Goal: Task Accomplishment & Management: Manage account settings

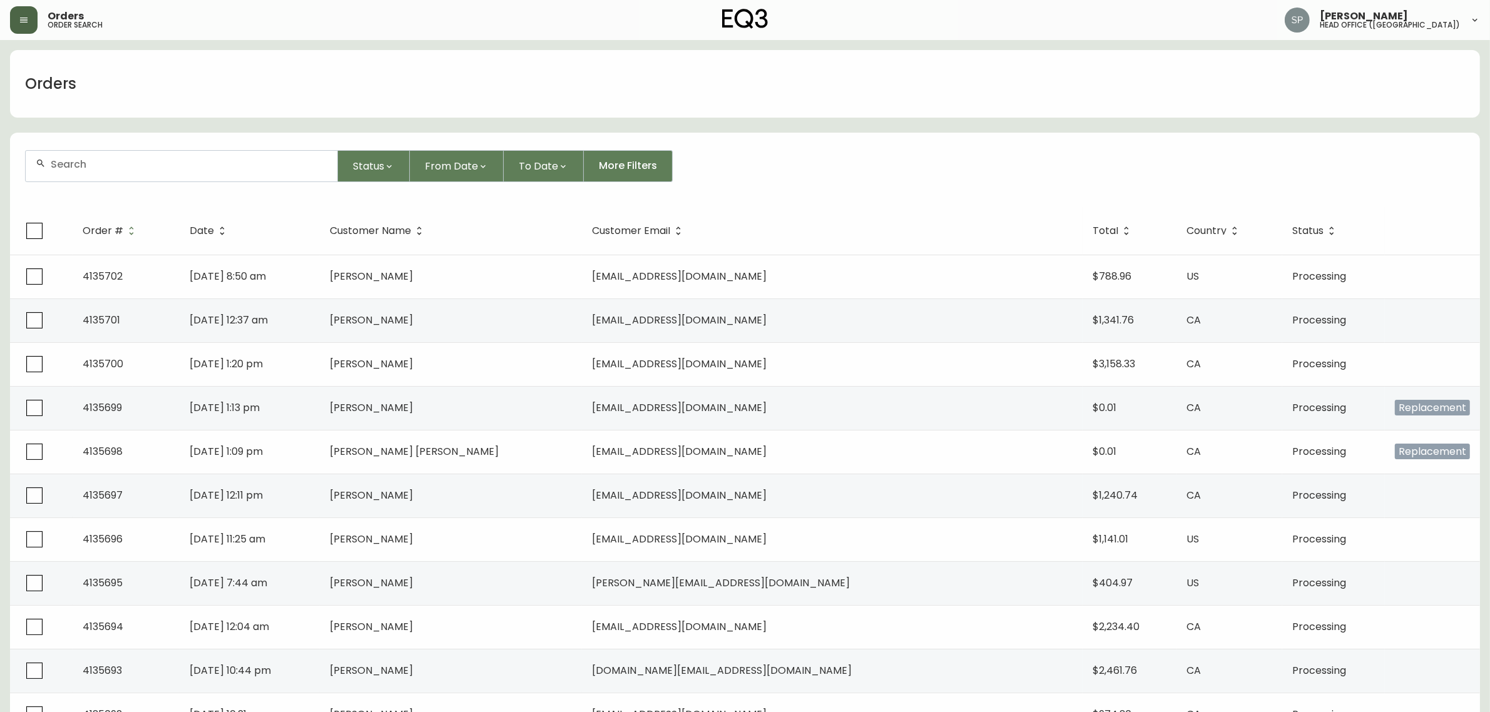
click at [22, 10] on button "button" at bounding box center [24, 20] width 28 height 28
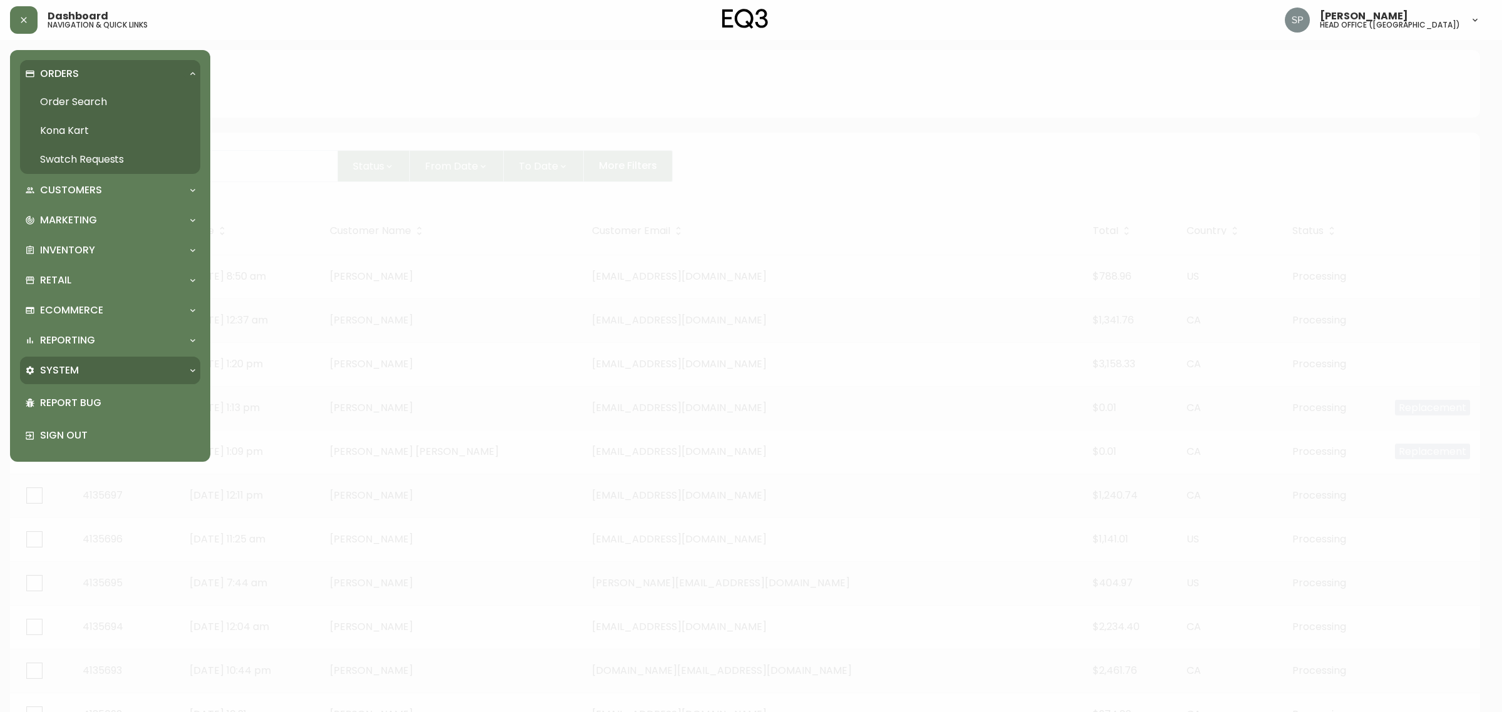
click at [78, 361] on div "System" at bounding box center [110, 371] width 180 height 28
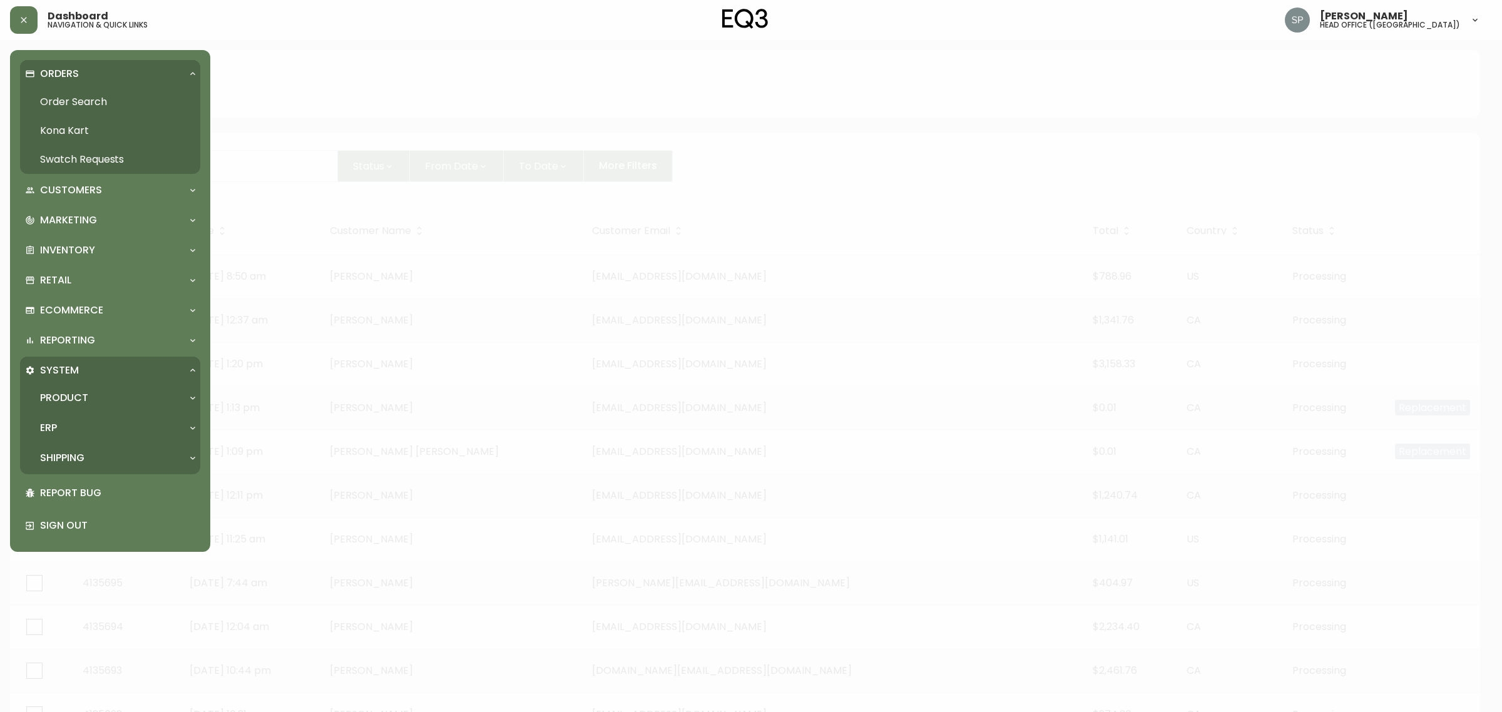
click at [76, 452] on p "Shipping" at bounding box center [62, 458] width 44 height 14
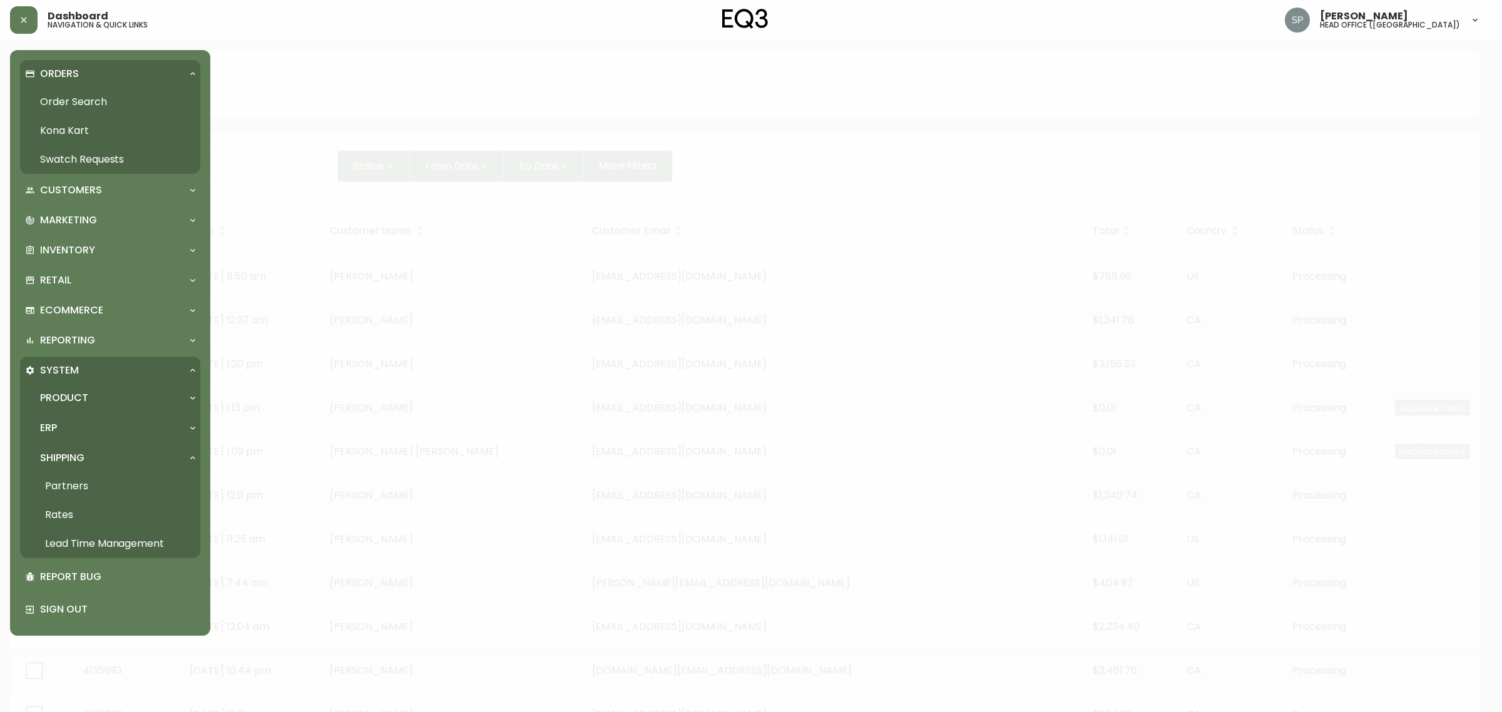
click at [80, 509] on link "Rates" at bounding box center [110, 515] width 180 height 29
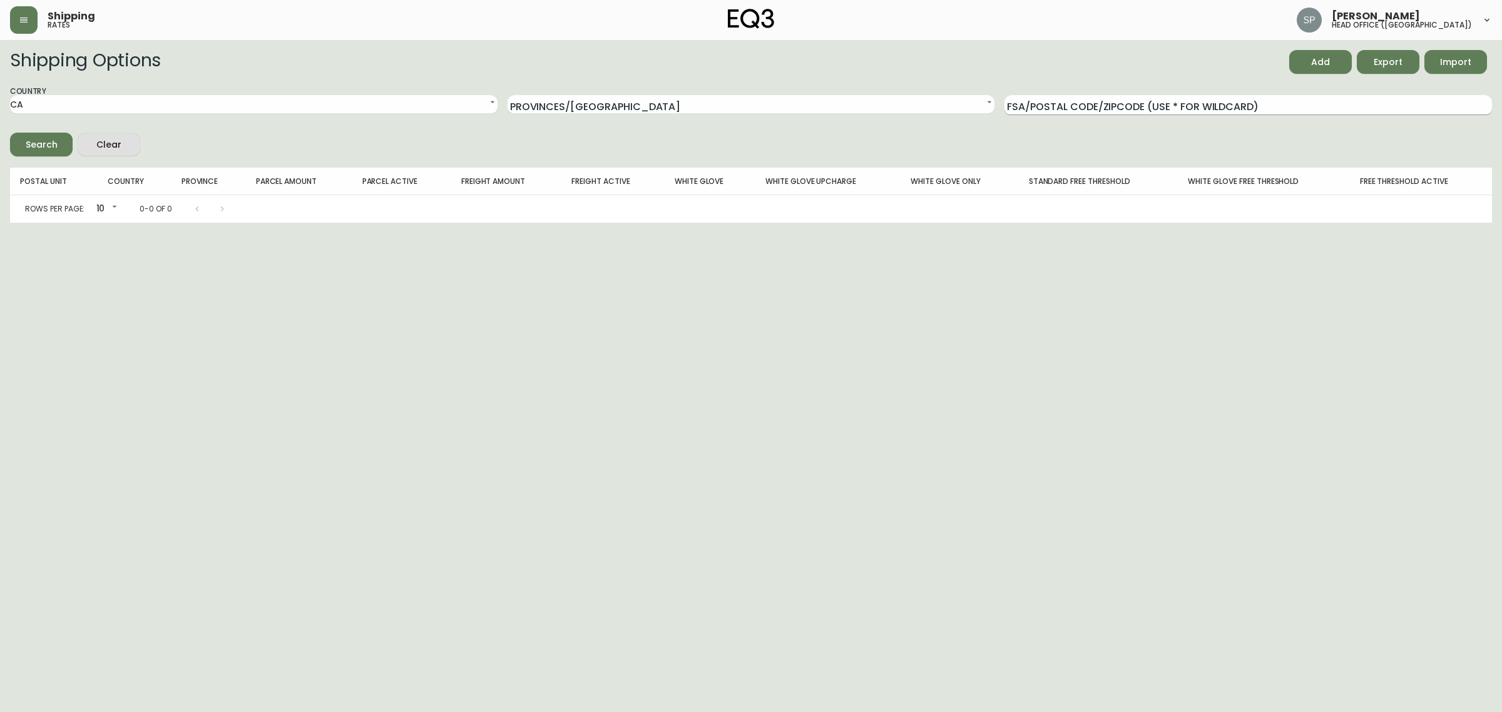
click at [1086, 101] on input "FSA/Postal Code/Zipcode (use * for wildcard)" at bounding box center [1247, 105] width 487 height 20
paste input "V1S 0B3"
type input "V1S 0B3"
click at [10, 133] on button "Search" at bounding box center [41, 145] width 63 height 24
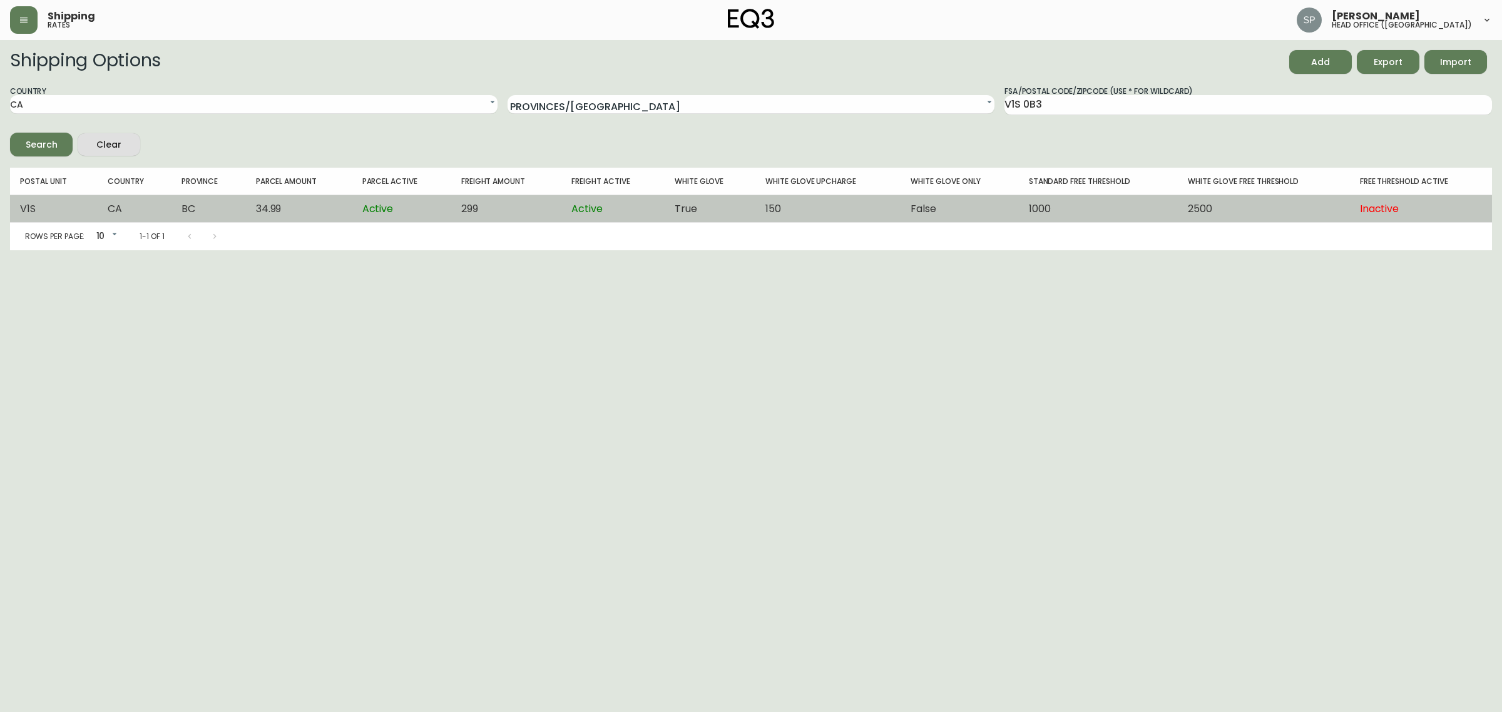
click at [352, 214] on td "Active" at bounding box center [401, 209] width 99 height 28
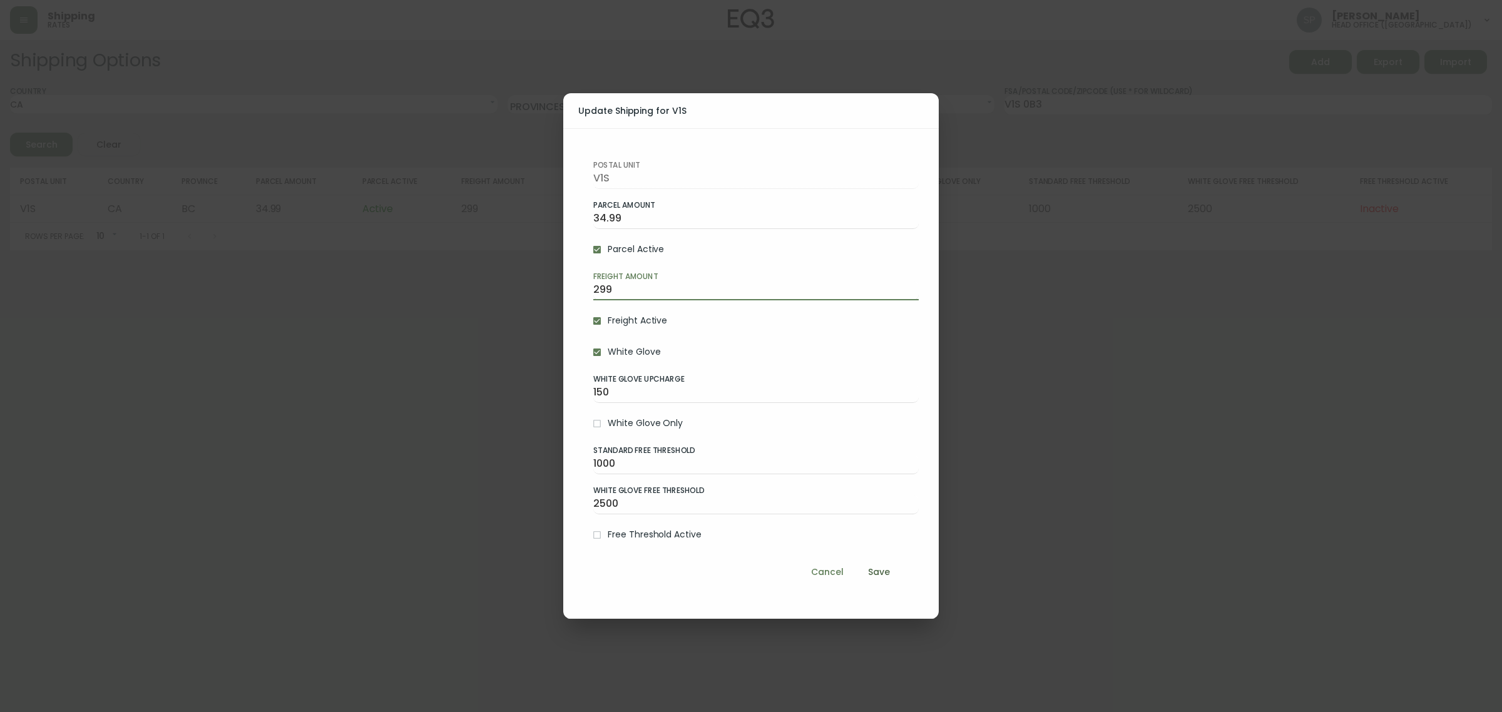
drag, startPoint x: 578, startPoint y: 289, endPoint x: 493, endPoint y: 289, distance: 85.1
click at [493, 289] on div "Update Shipping for V1S Postal Unit V1S Parcel Amount 34.99 Parcel Active Freig…" at bounding box center [751, 356] width 1502 height 712
type input "349"
click at [877, 571] on span "Save" at bounding box center [879, 572] width 30 height 16
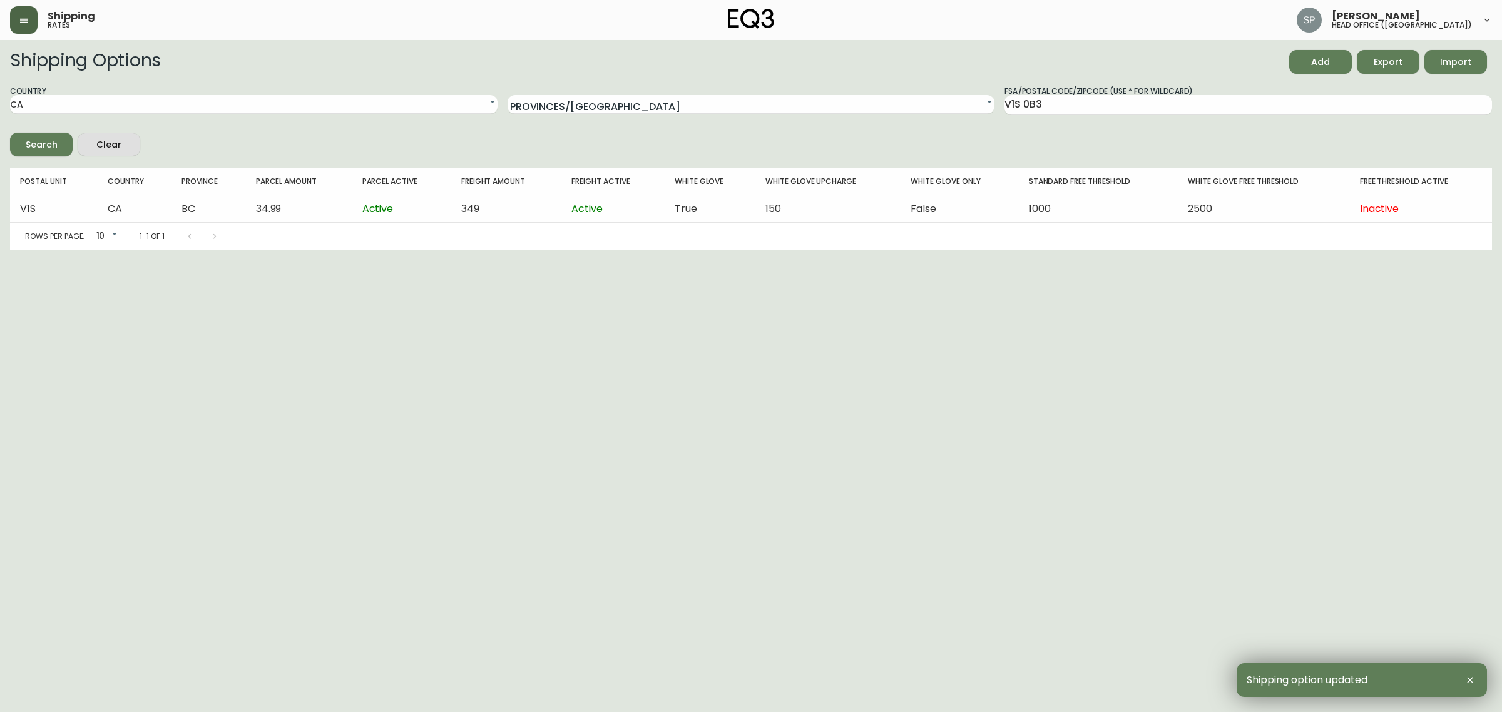
click at [28, 26] on button "button" at bounding box center [24, 20] width 28 height 28
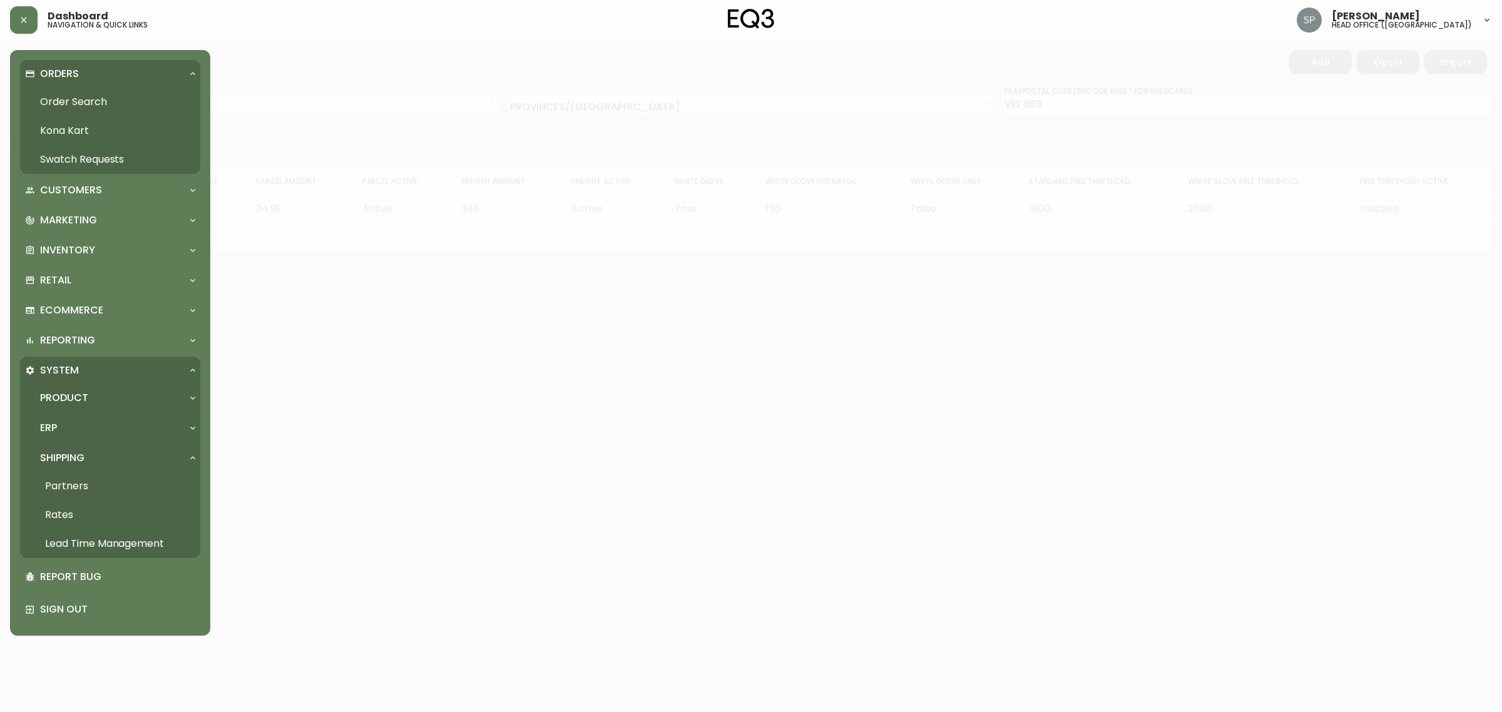
click at [70, 96] on link "Order Search" at bounding box center [110, 102] width 180 height 29
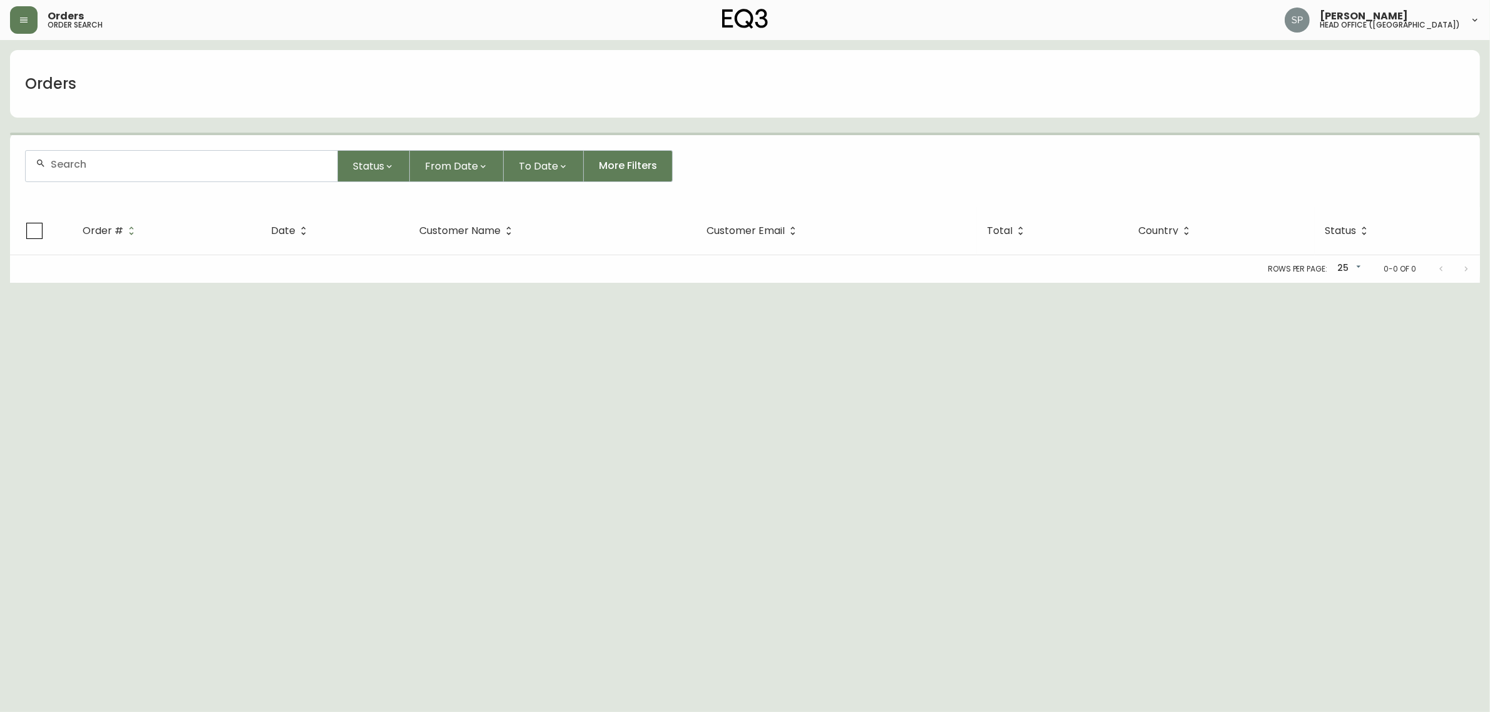
drag, startPoint x: 149, startPoint y: 141, endPoint x: 163, endPoint y: 154, distance: 19.0
click at [158, 147] on form "Status From Date To Date More Filters" at bounding box center [745, 171] width 1470 height 72
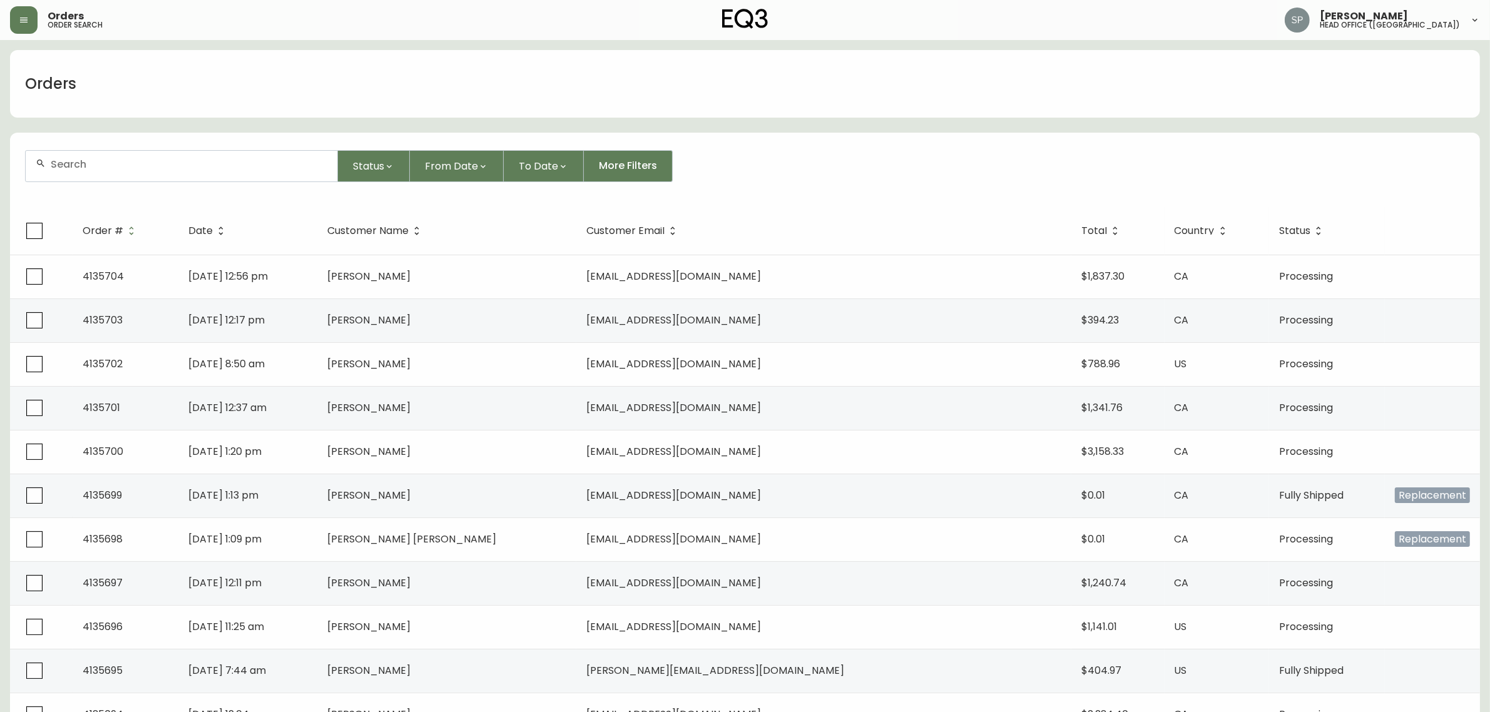
click at [168, 156] on div at bounding box center [182, 166] width 312 height 31
click at [171, 155] on div at bounding box center [182, 166] width 312 height 31
paste input "4135190"
type input "4135190"
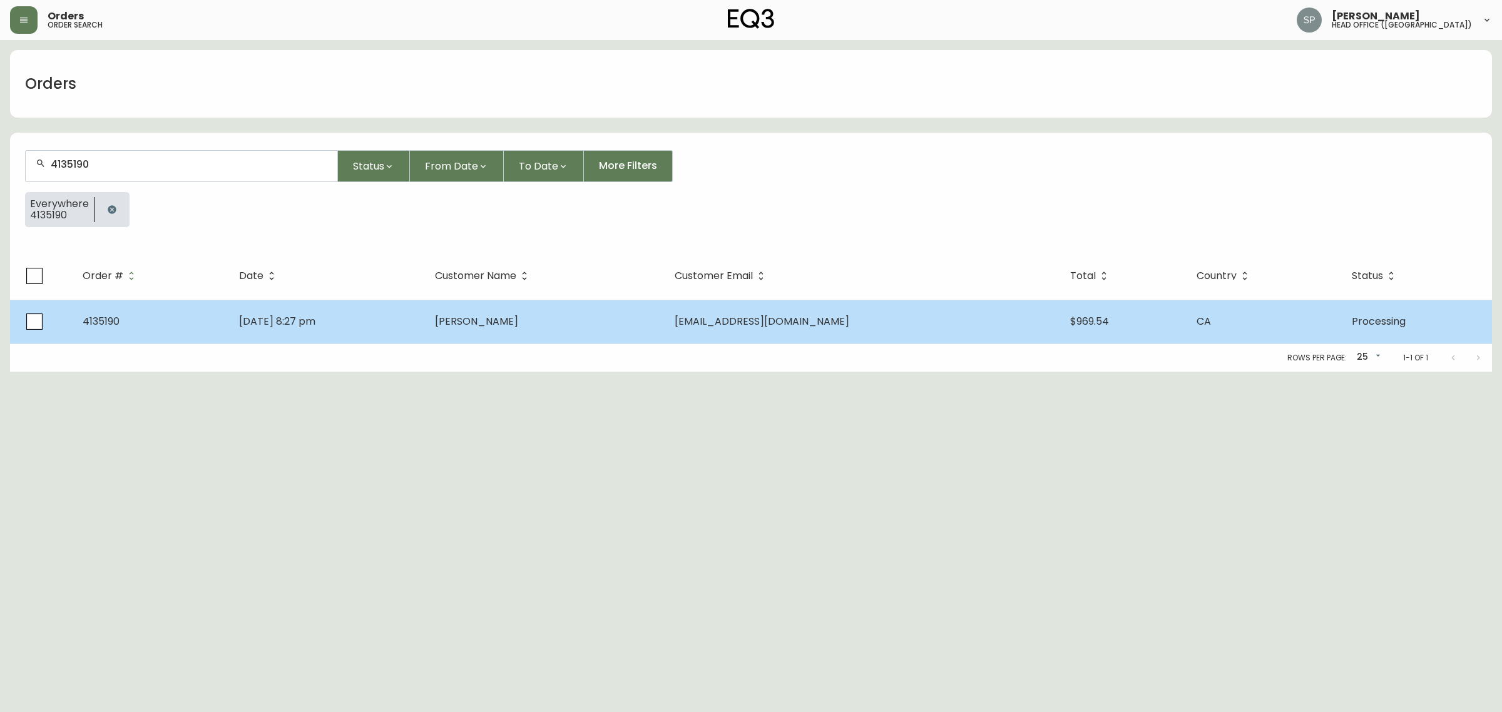
click at [366, 311] on td "[DATE] 8:27 pm" at bounding box center [327, 322] width 196 height 44
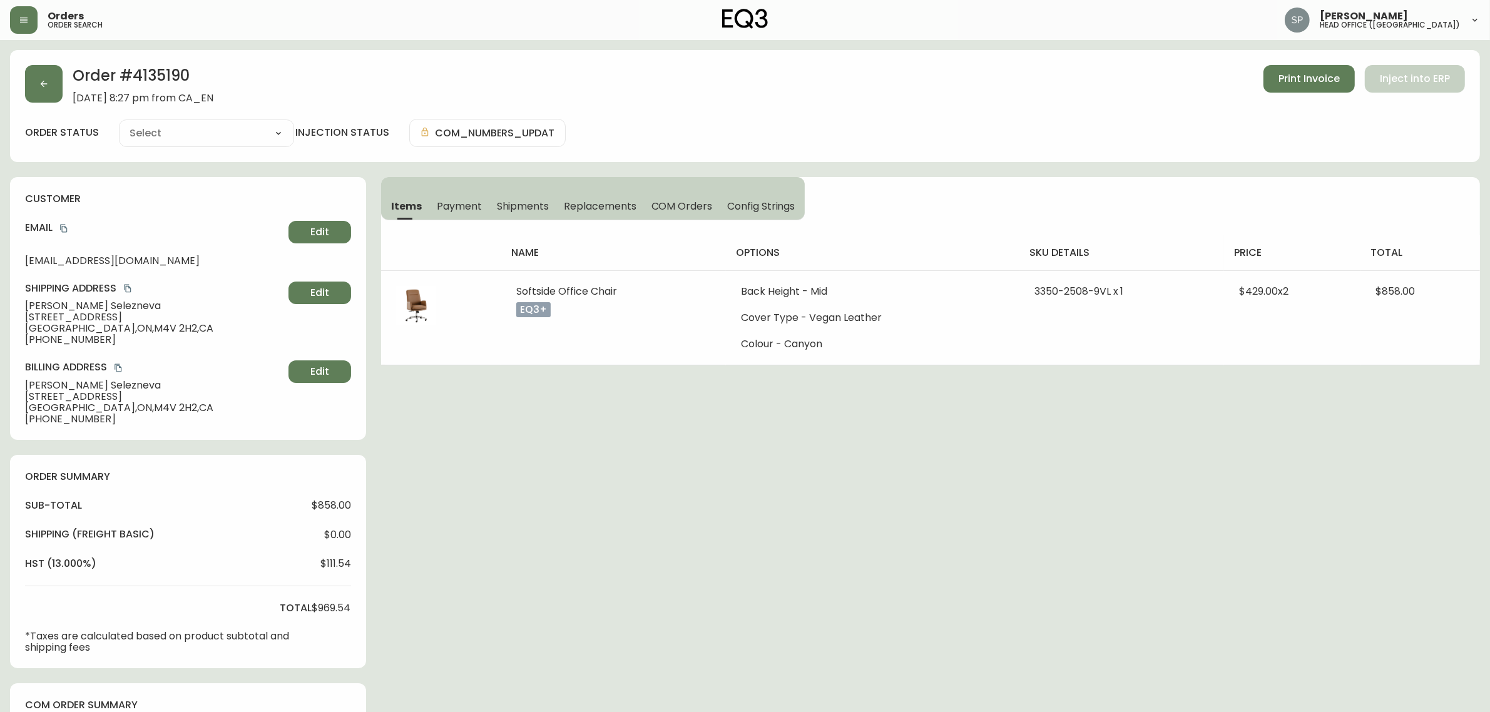
type input "Processing"
select select "PROCESSING"
click at [126, 288] on icon "copy" at bounding box center [127, 288] width 9 height 9
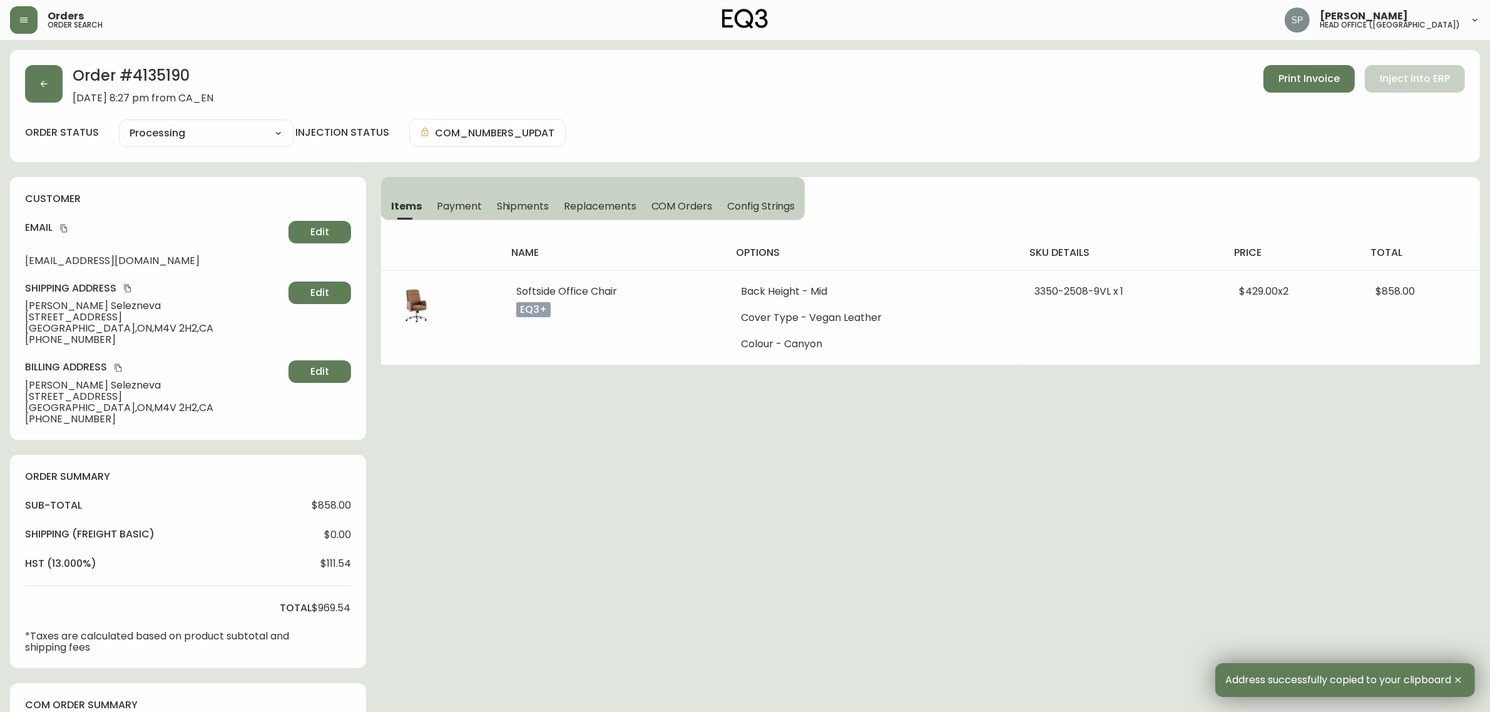
click at [59, 227] on icon "copy" at bounding box center [63, 228] width 9 height 9
